Goal: Information Seeking & Learning: Learn about a topic

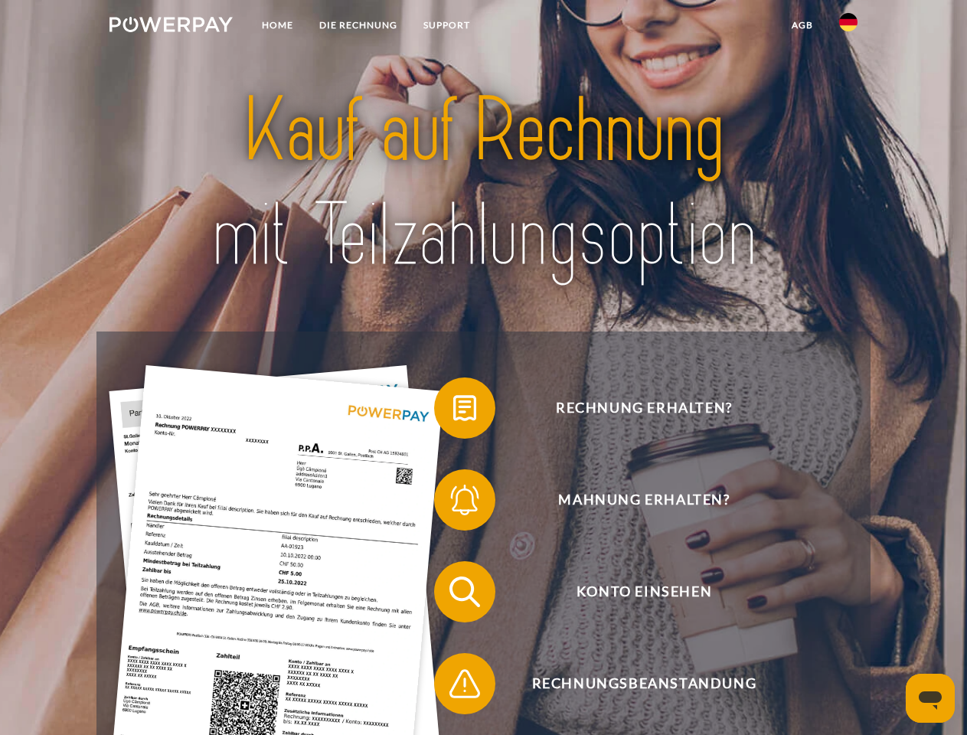
click at [171, 27] on img at bounding box center [170, 24] width 123 height 15
click at [848, 27] on img at bounding box center [848, 22] width 18 height 18
click at [801, 25] on link "agb" at bounding box center [801, 25] width 47 height 28
click at [453, 411] on span at bounding box center [441, 408] width 77 height 77
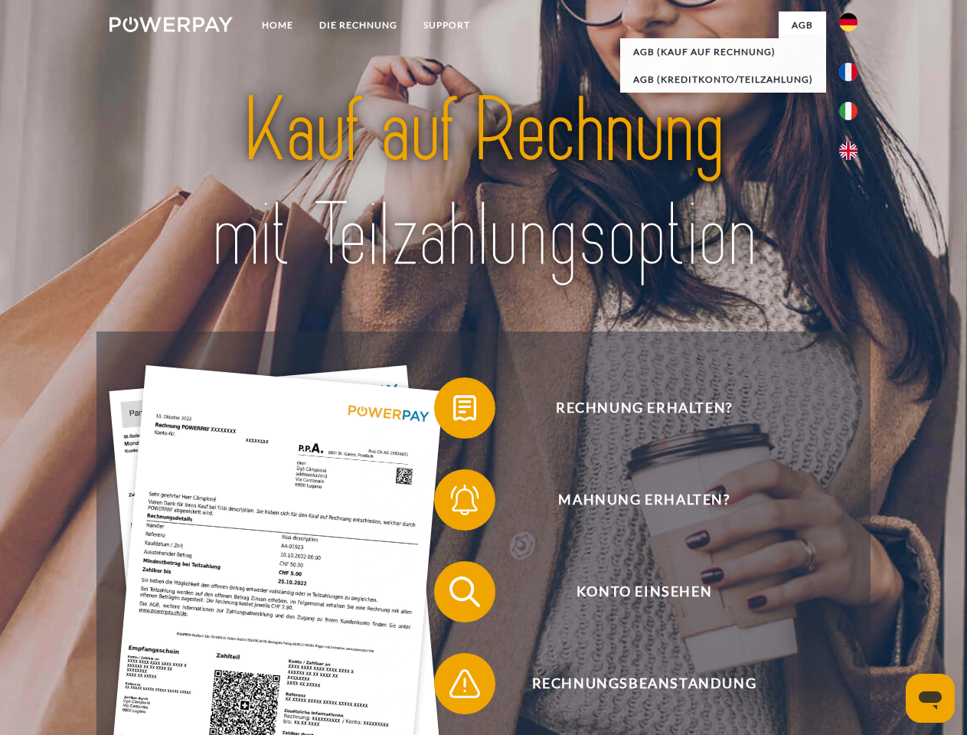
click at [453, 503] on span at bounding box center [441, 500] width 77 height 77
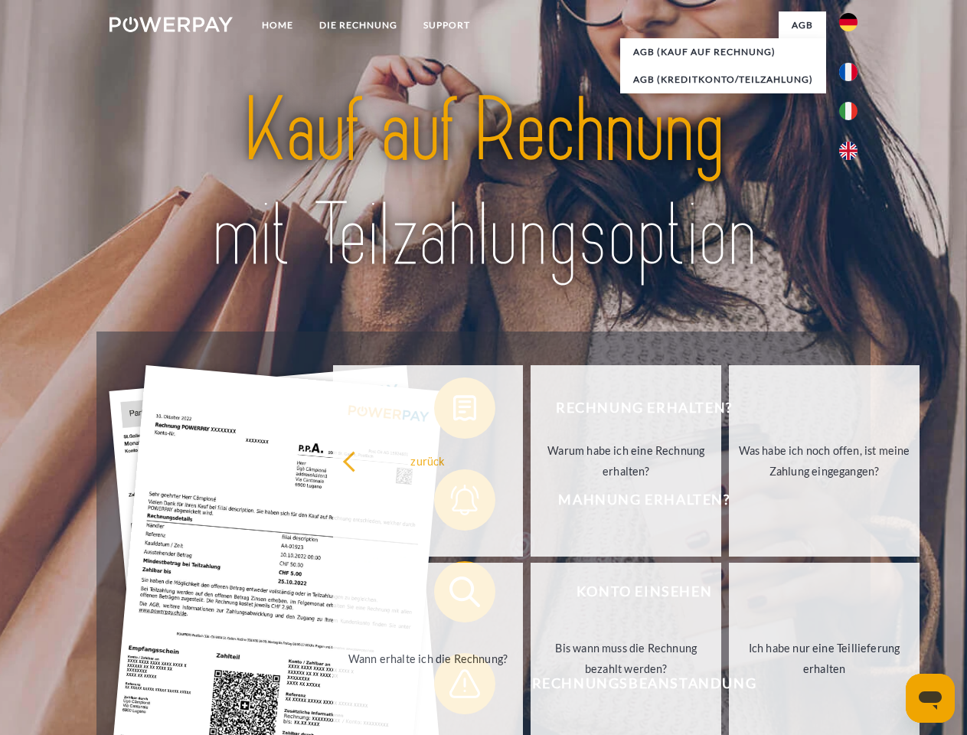
click at [530, 595] on link "Bis wann muss die Rechnung bezahlt werden?" at bounding box center [625, 658] width 191 height 191
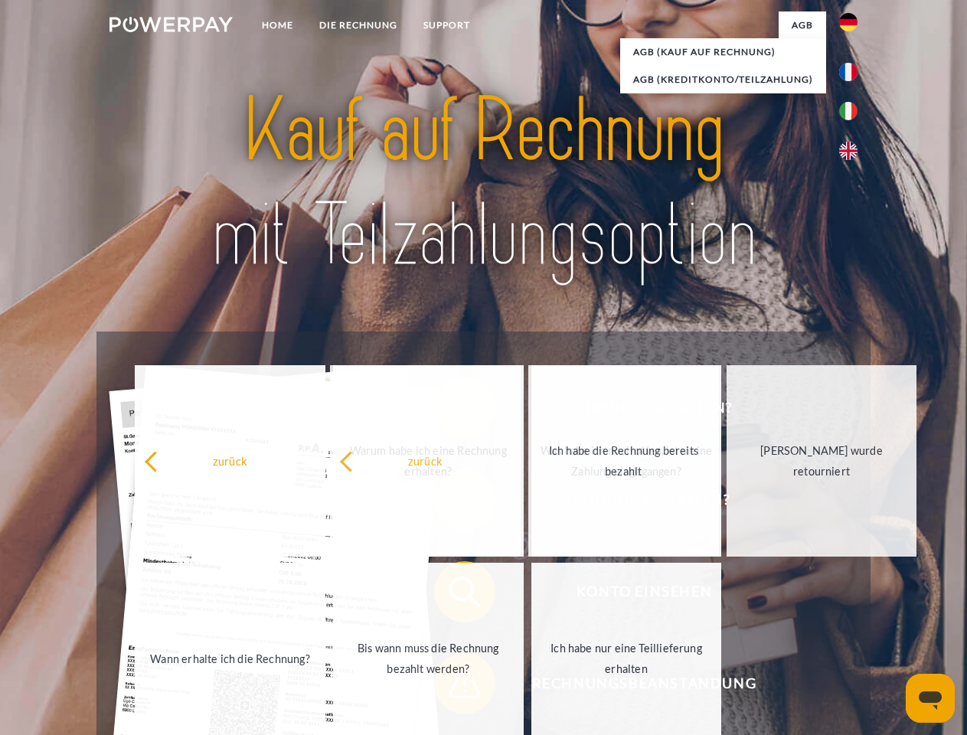
click at [453, 687] on span at bounding box center [441, 683] width 77 height 77
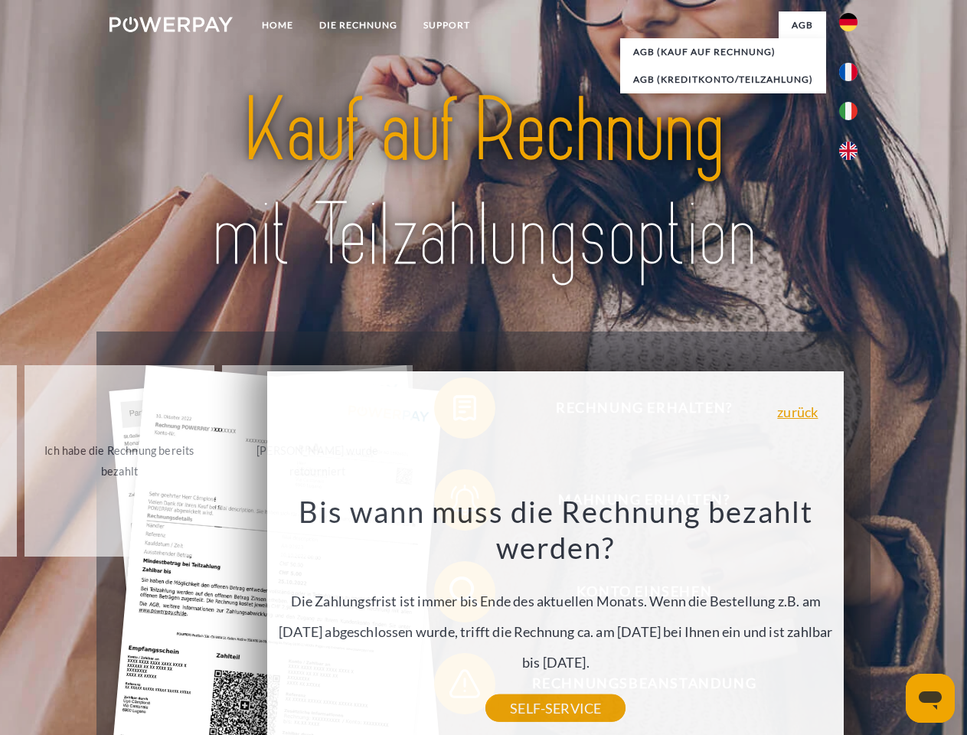
click at [930, 698] on icon "Messaging-Fenster öffnen" at bounding box center [930, 700] width 23 height 18
